Goal: Complete application form

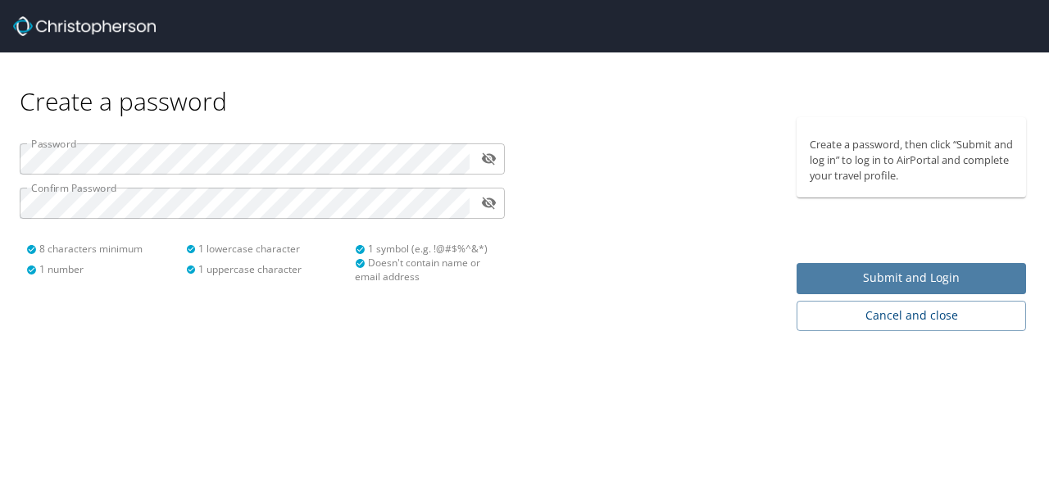
click at [933, 271] on span "Submit and Login" at bounding box center [911, 278] width 203 height 20
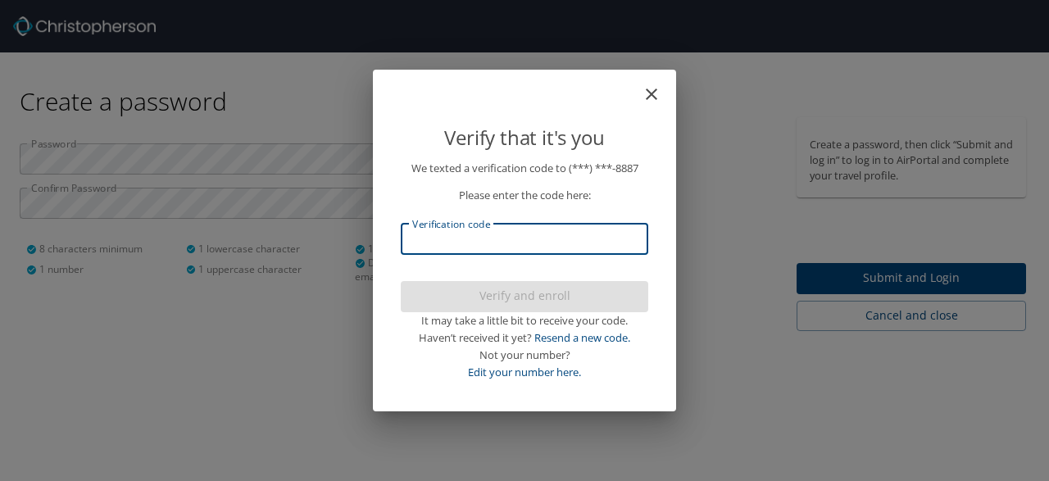
click at [535, 247] on input "Verification code" at bounding box center [524, 239] width 247 height 31
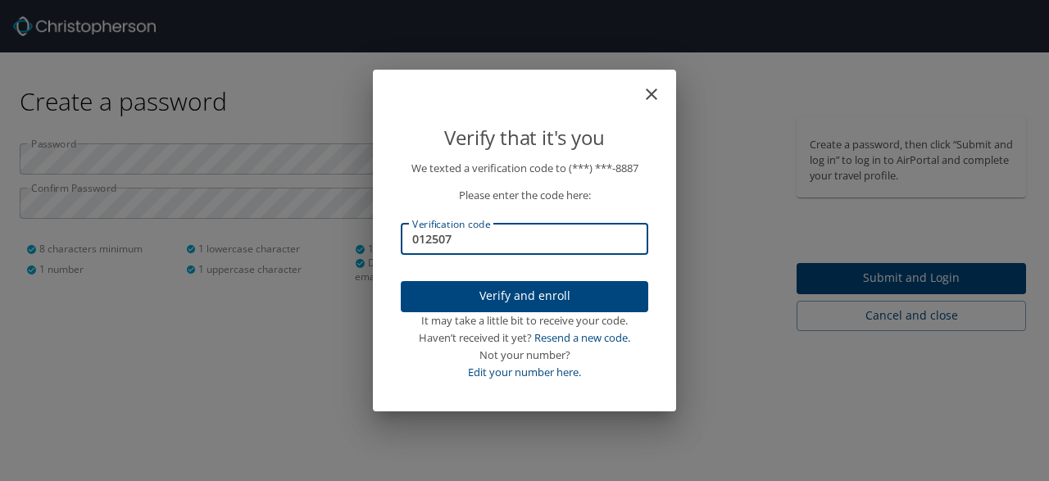
type input "012507"
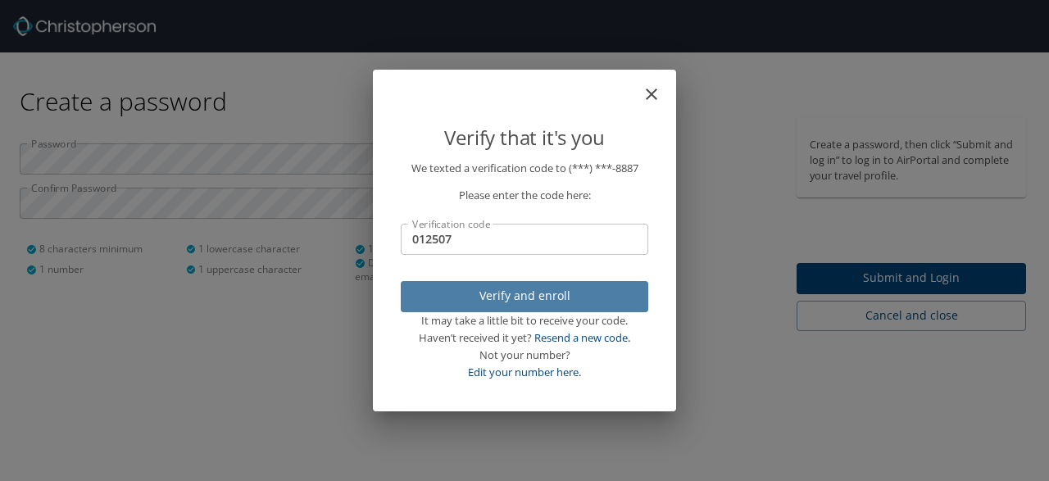
click at [489, 293] on span "Verify and enroll" at bounding box center [524, 296] width 221 height 20
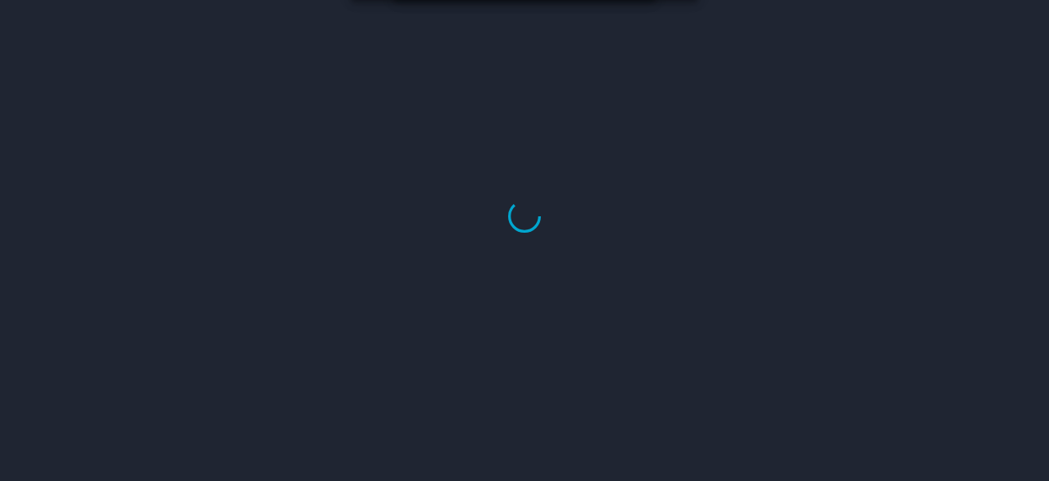
select select "US"
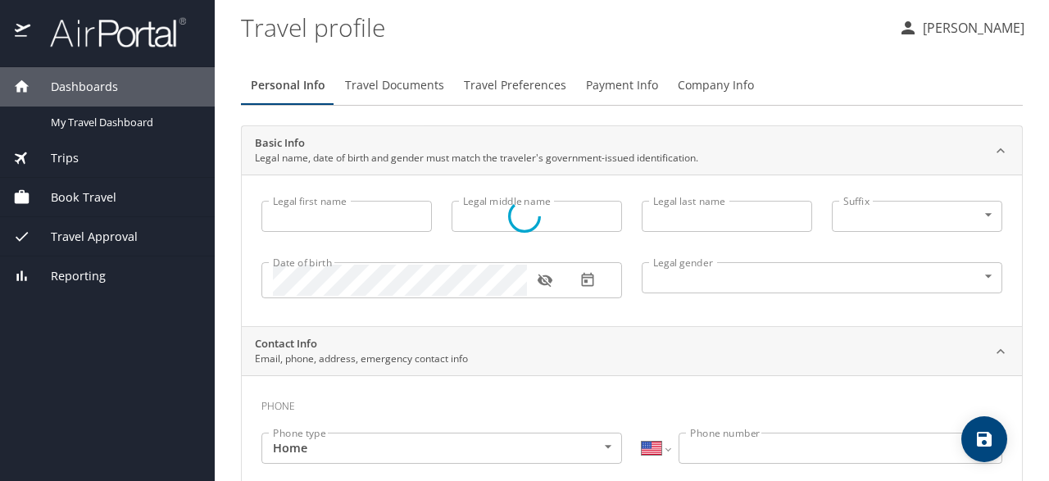
type input "Rebekah"
type input "Kaye"
type input "Staples"
type input "Female"
select select "US"
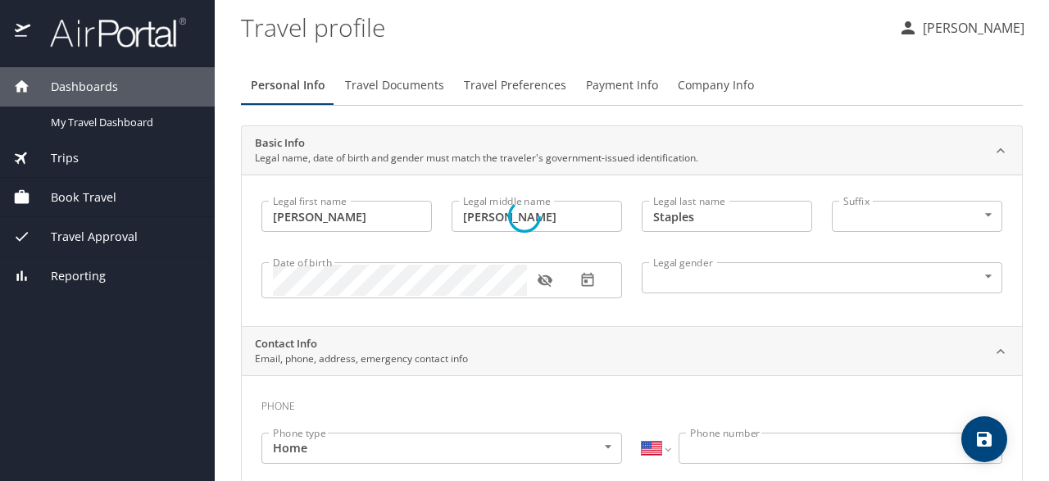
select select "US"
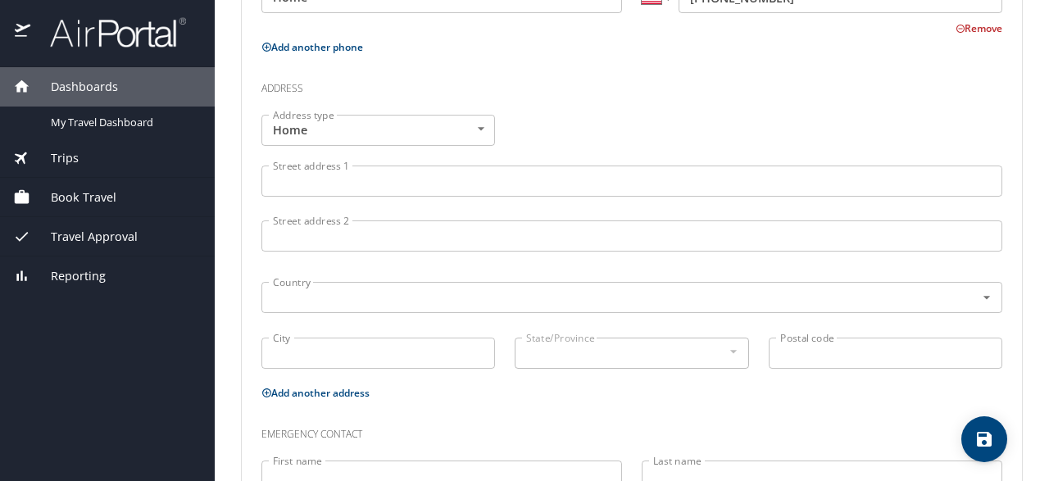
scroll to position [576, 0]
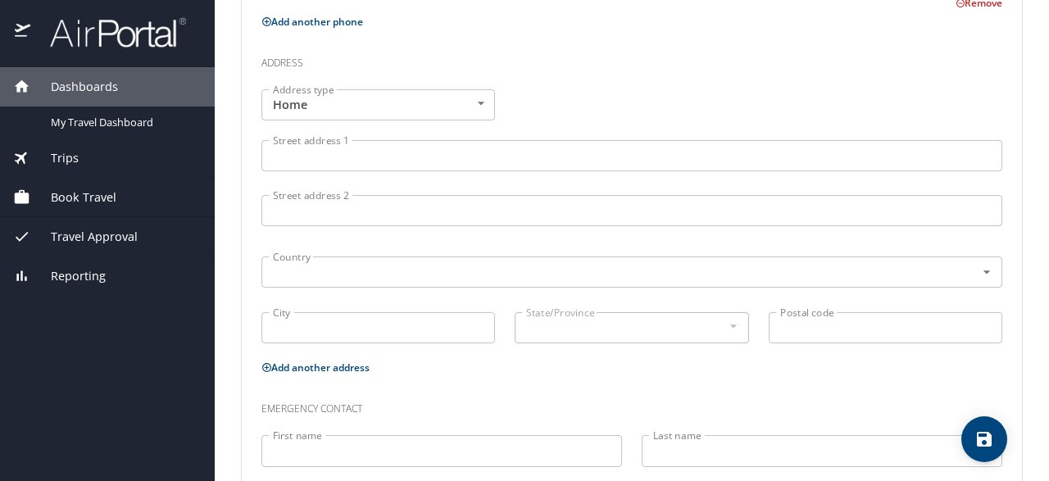
click at [394, 146] on input "Street address 1" at bounding box center [631, 155] width 741 height 31
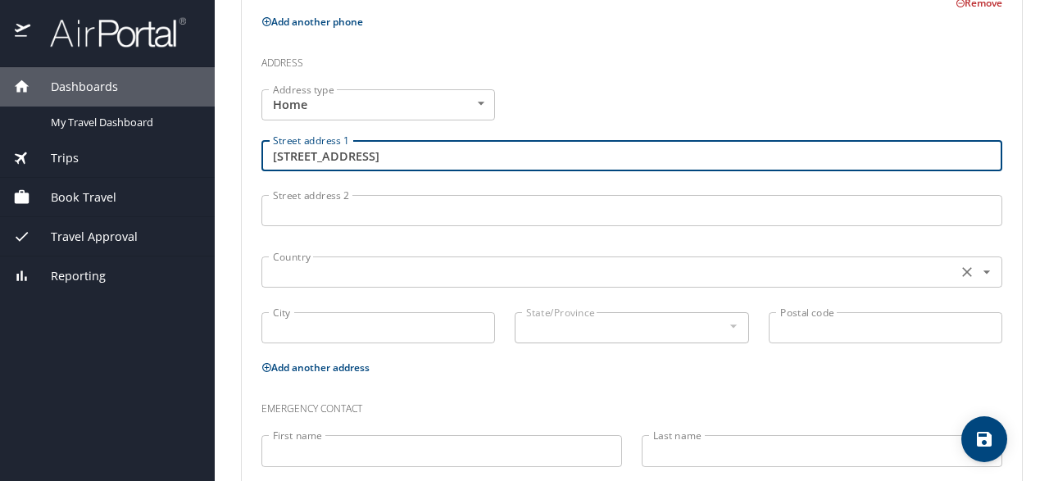
type input "825 N Presidents St"
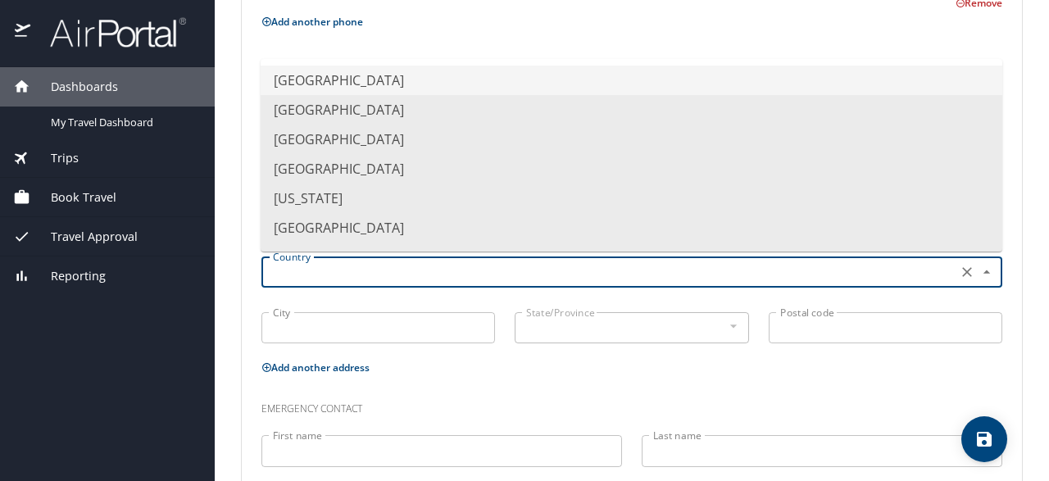
click at [315, 271] on input "text" at bounding box center [607, 271] width 683 height 21
click at [335, 79] on li "United States of America" at bounding box center [632, 81] width 742 height 30
type input "United States of America"
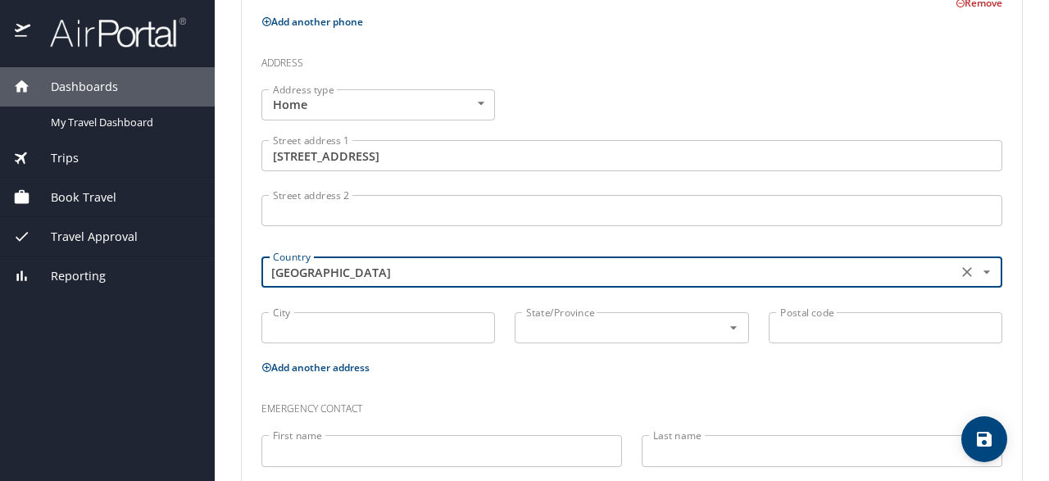
click at [327, 330] on input "City" at bounding box center [378, 327] width 234 height 31
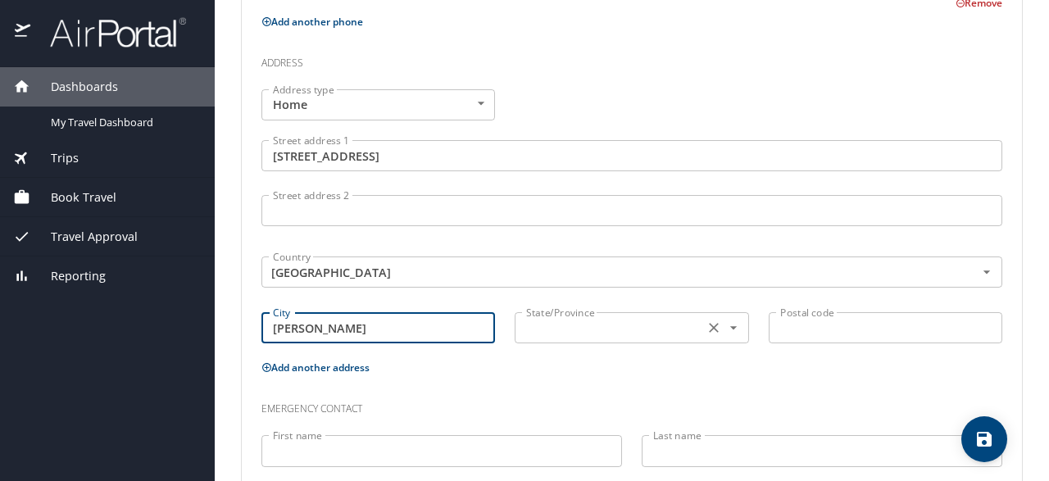
type input "Jackson"
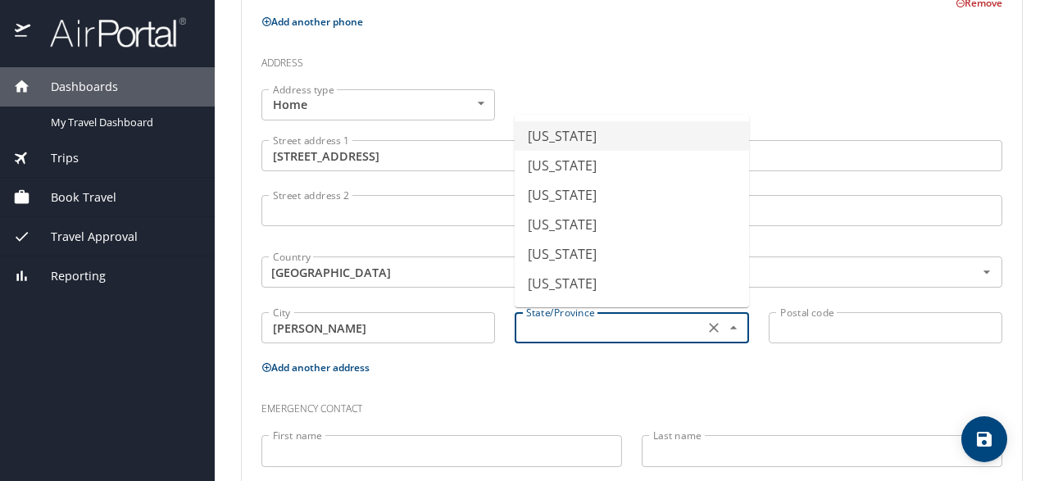
click at [609, 334] on input "text" at bounding box center [607, 327] width 175 height 21
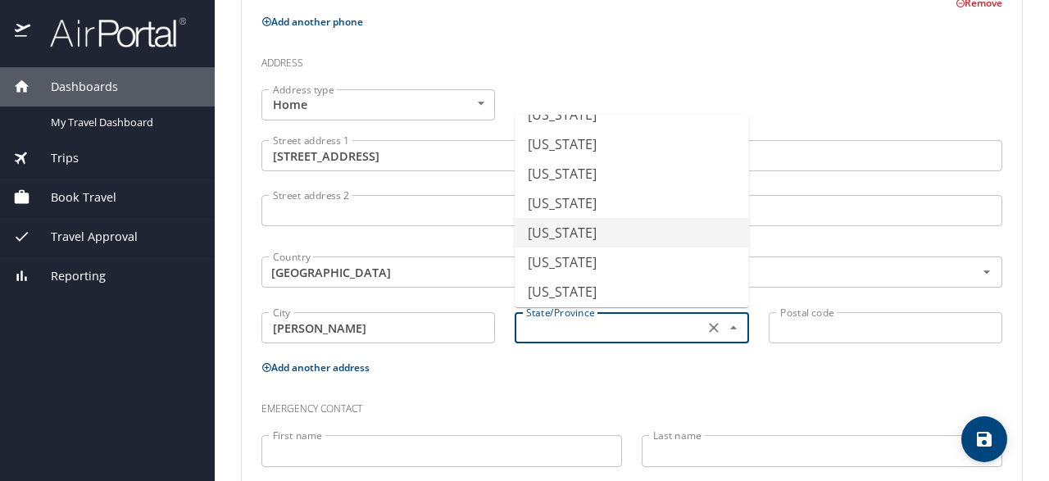
click at [584, 232] on li "Mississippi" at bounding box center [632, 233] width 234 height 30
type input "Mississippi"
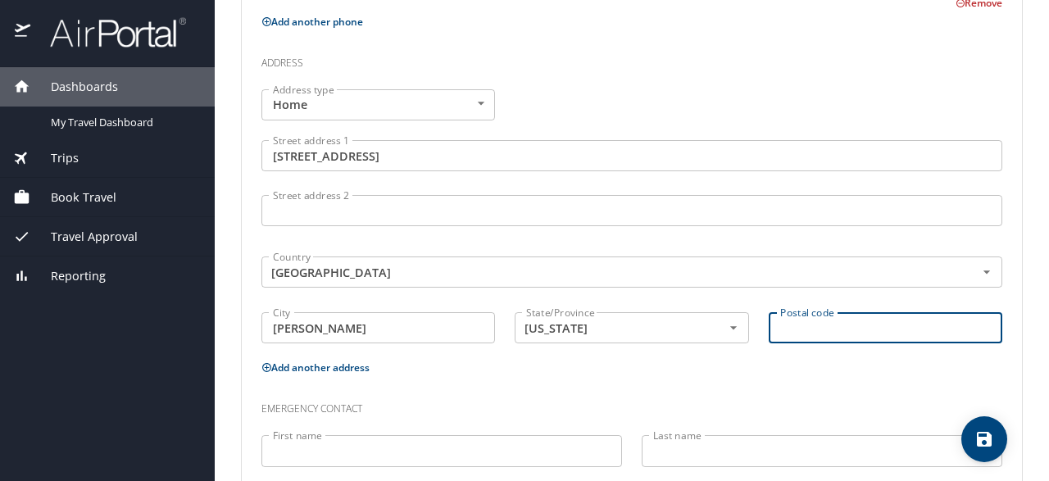
click at [849, 327] on input "Postal code" at bounding box center [886, 327] width 234 height 31
type input "39202"
click at [665, 411] on h3 "Emergency contact" at bounding box center [631, 405] width 741 height 28
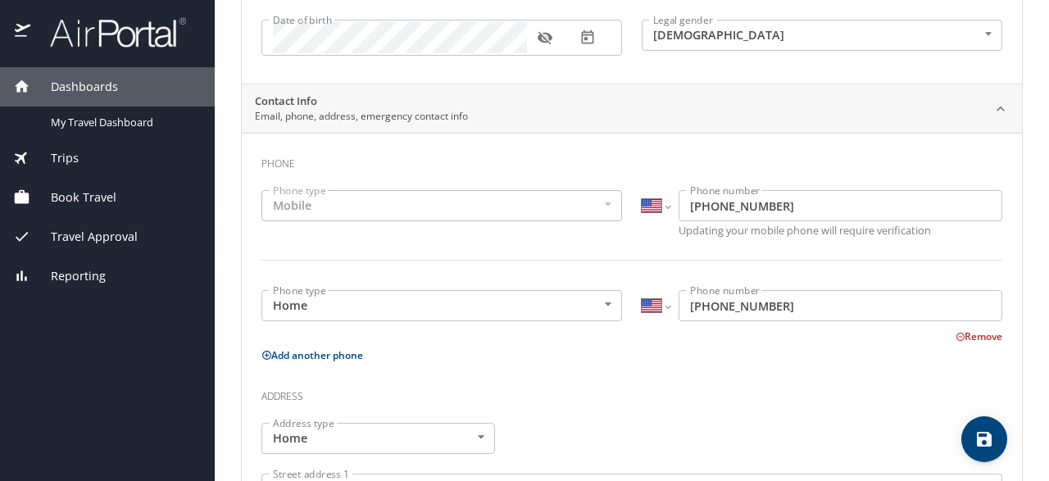
scroll to position [0, 0]
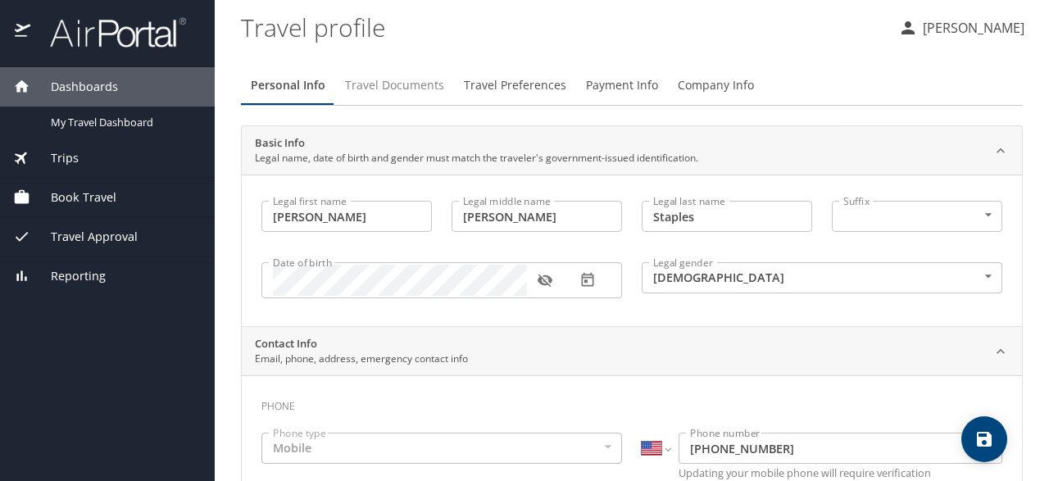
click at [390, 84] on span "Travel Documents" at bounding box center [394, 85] width 99 height 20
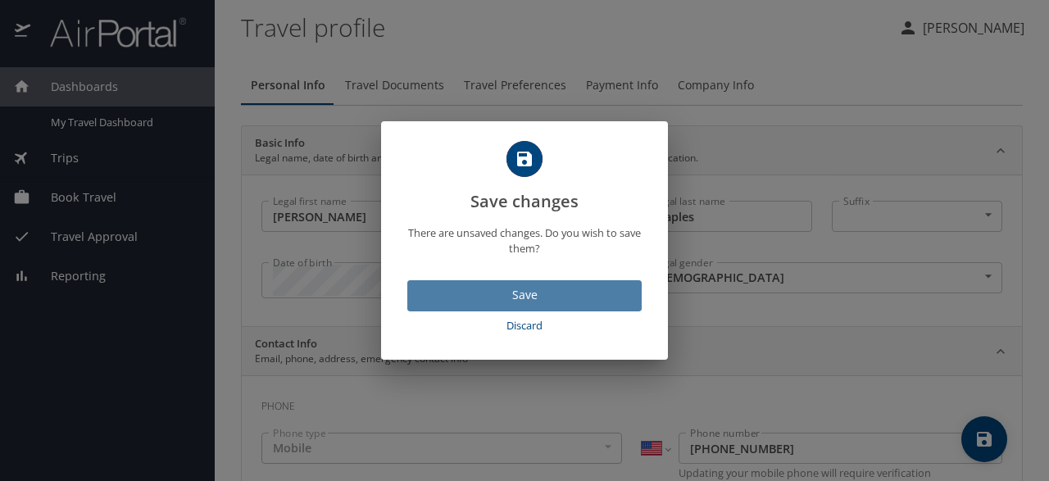
click at [527, 298] on span "Save" at bounding box center [524, 295] width 208 height 20
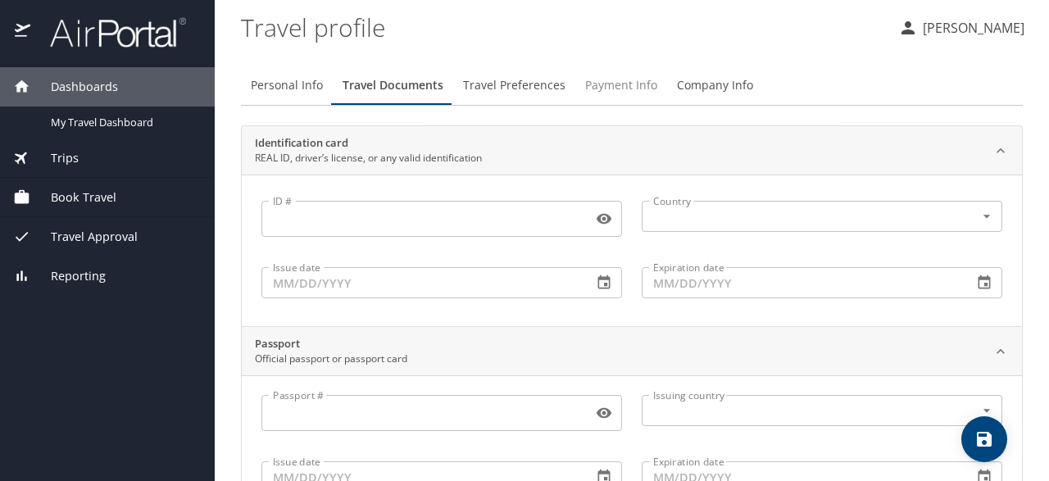
click at [587, 83] on span "Payment Info" at bounding box center [621, 85] width 72 height 20
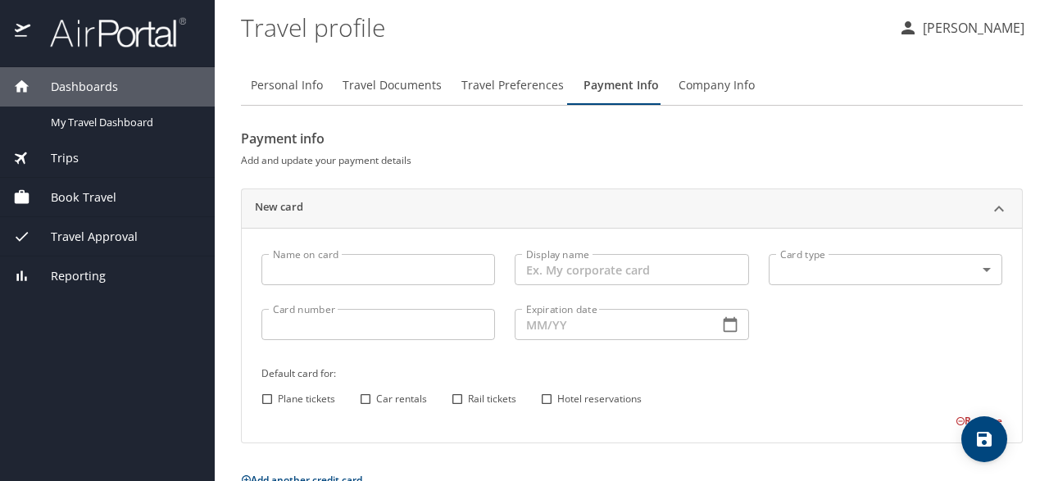
click at [526, 84] on span "Travel Preferences" at bounding box center [512, 85] width 102 height 20
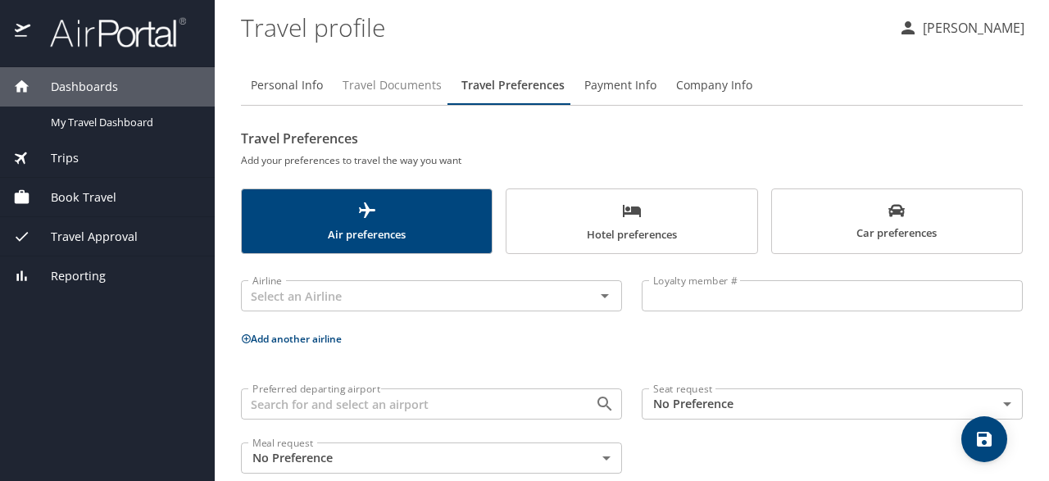
click at [421, 81] on span "Travel Documents" at bounding box center [392, 85] width 99 height 20
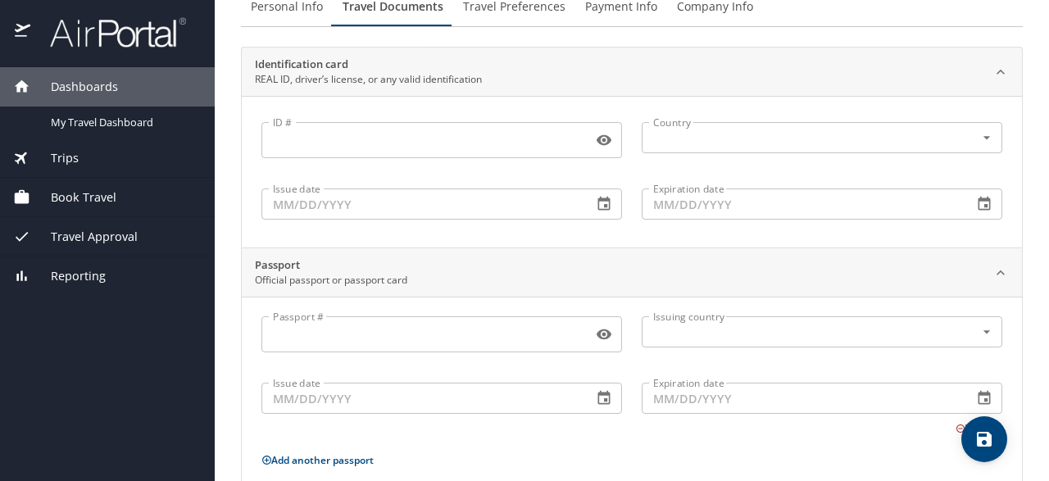
scroll to position [77, 0]
click at [79, 155] on div "Trips" at bounding box center [107, 158] width 188 height 18
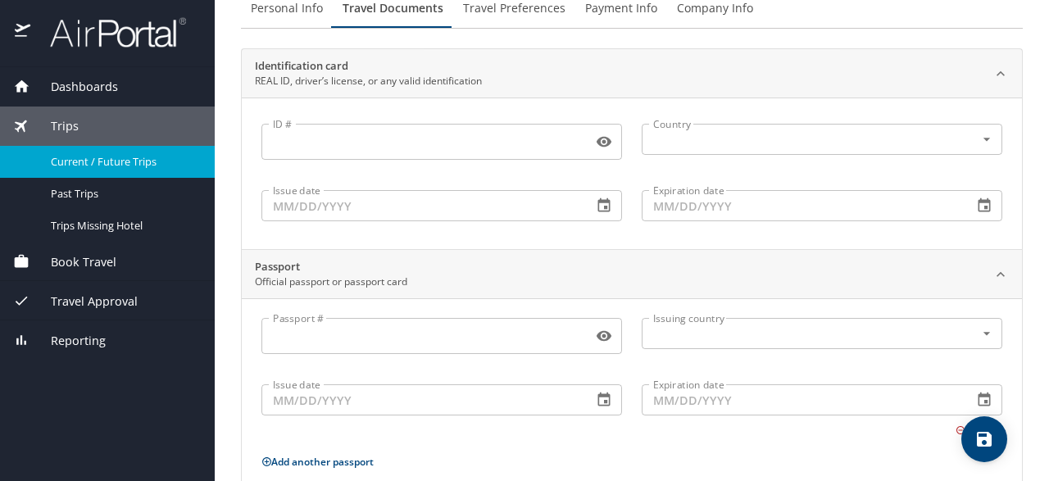
click at [77, 170] on div "Current / Future Trips" at bounding box center [107, 161] width 188 height 19
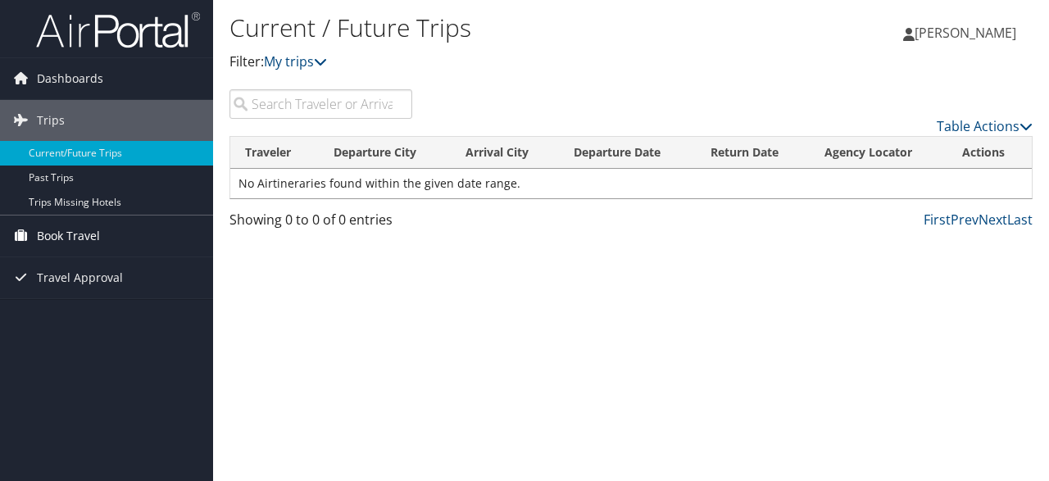
click at [84, 239] on span "Book Travel" at bounding box center [68, 236] width 63 height 41
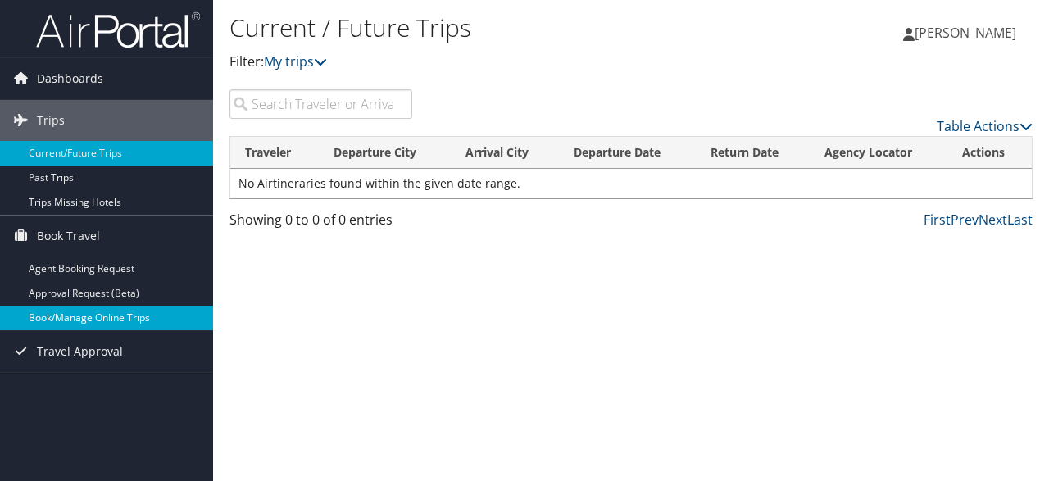
click at [71, 318] on link "Book/Manage Online Trips" at bounding box center [106, 318] width 213 height 25
